Goal: Browse casually: Explore the website without a specific task or goal

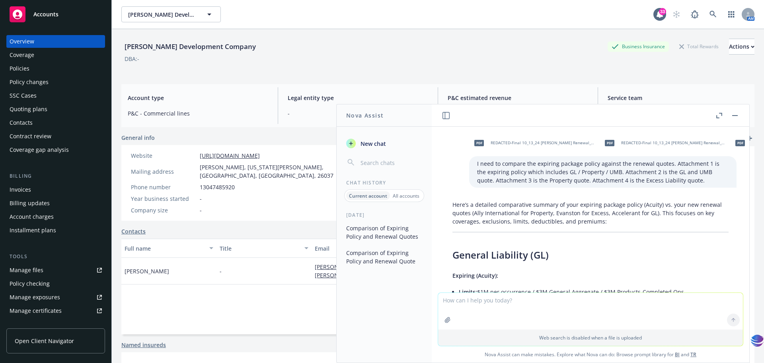
scroll to position [1415, 0]
